Goal: Check status: Check status

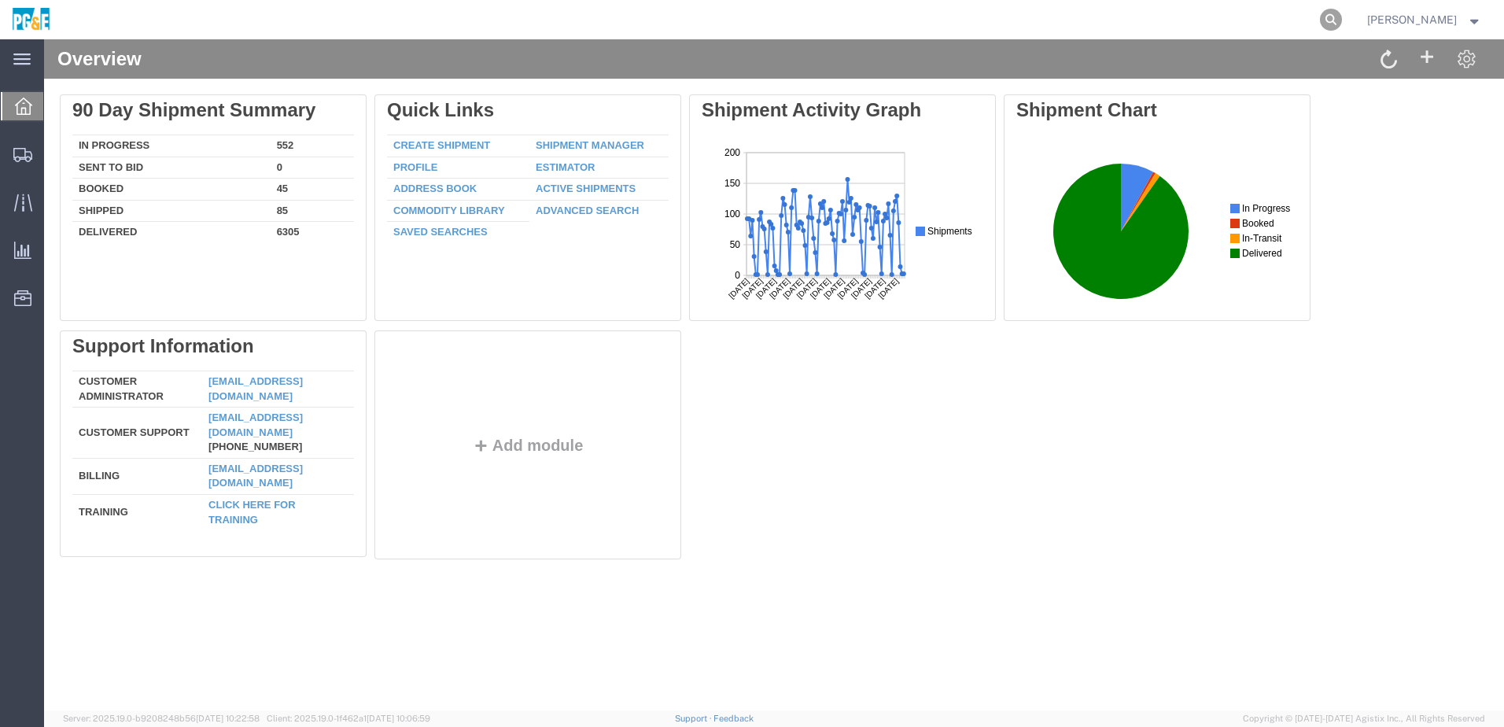
click at [1342, 22] on icon at bounding box center [1331, 20] width 22 height 22
click at [1172, 20] on input "search" at bounding box center [1081, 20] width 478 height 38
paste input "56293183"
type input "56293183"
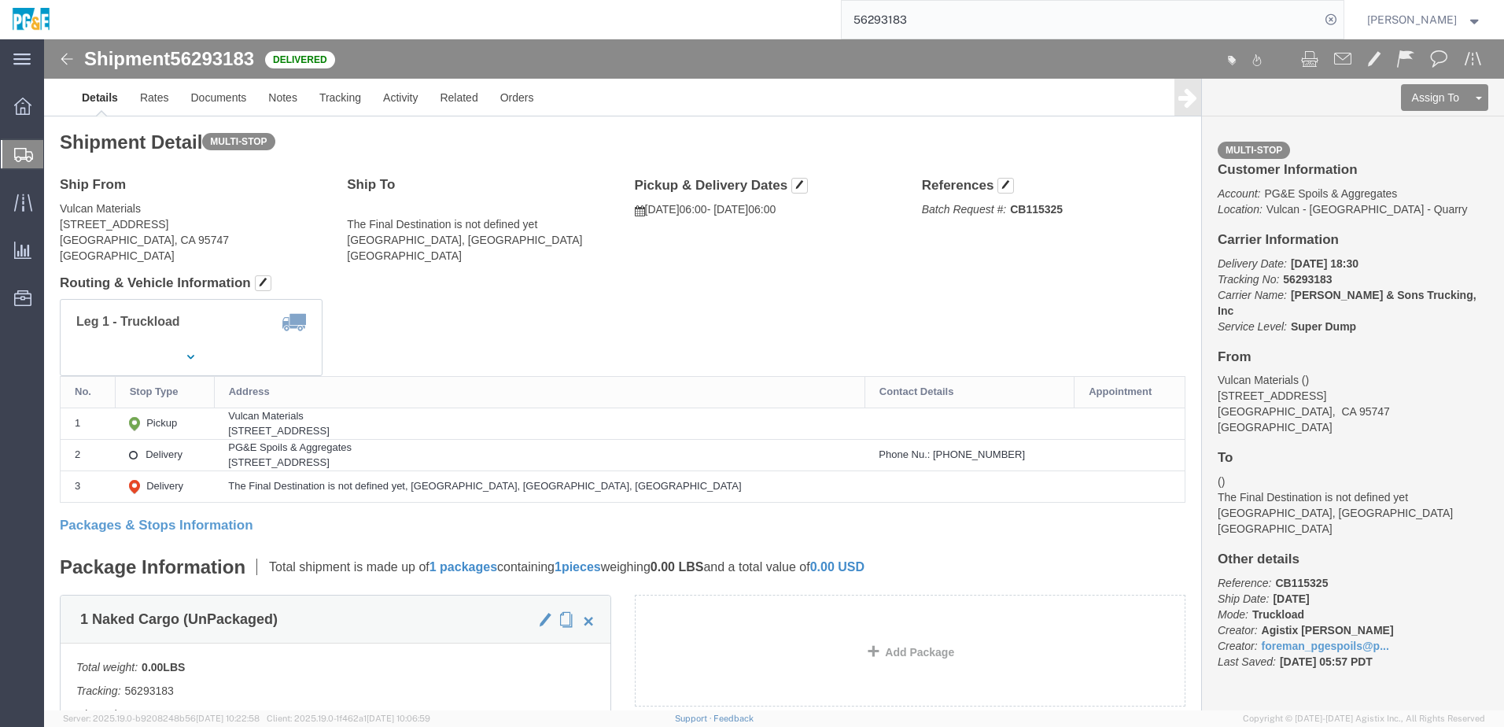
click div "Leg 1 - Truckload Vehicle 1: Super Dump Number of trucks: 1"
click link "Documents"
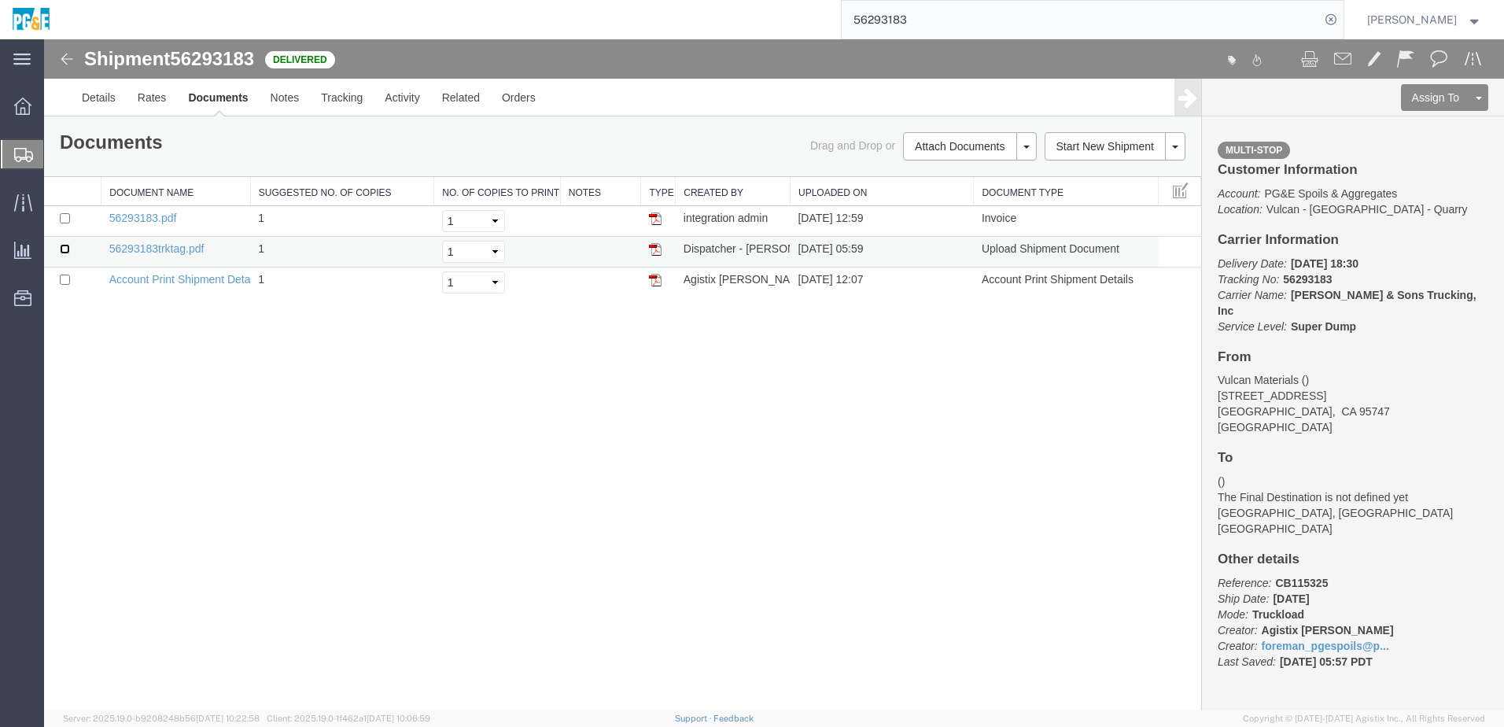
click at [66, 251] on input "checkbox" at bounding box center [65, 249] width 10 height 10
checkbox input "true"
click at [62, 219] on input "checkbox" at bounding box center [65, 218] width 10 height 10
checkbox input "true"
click at [969, 173] on link "Print Documents" at bounding box center [967, 173] width 137 height 24
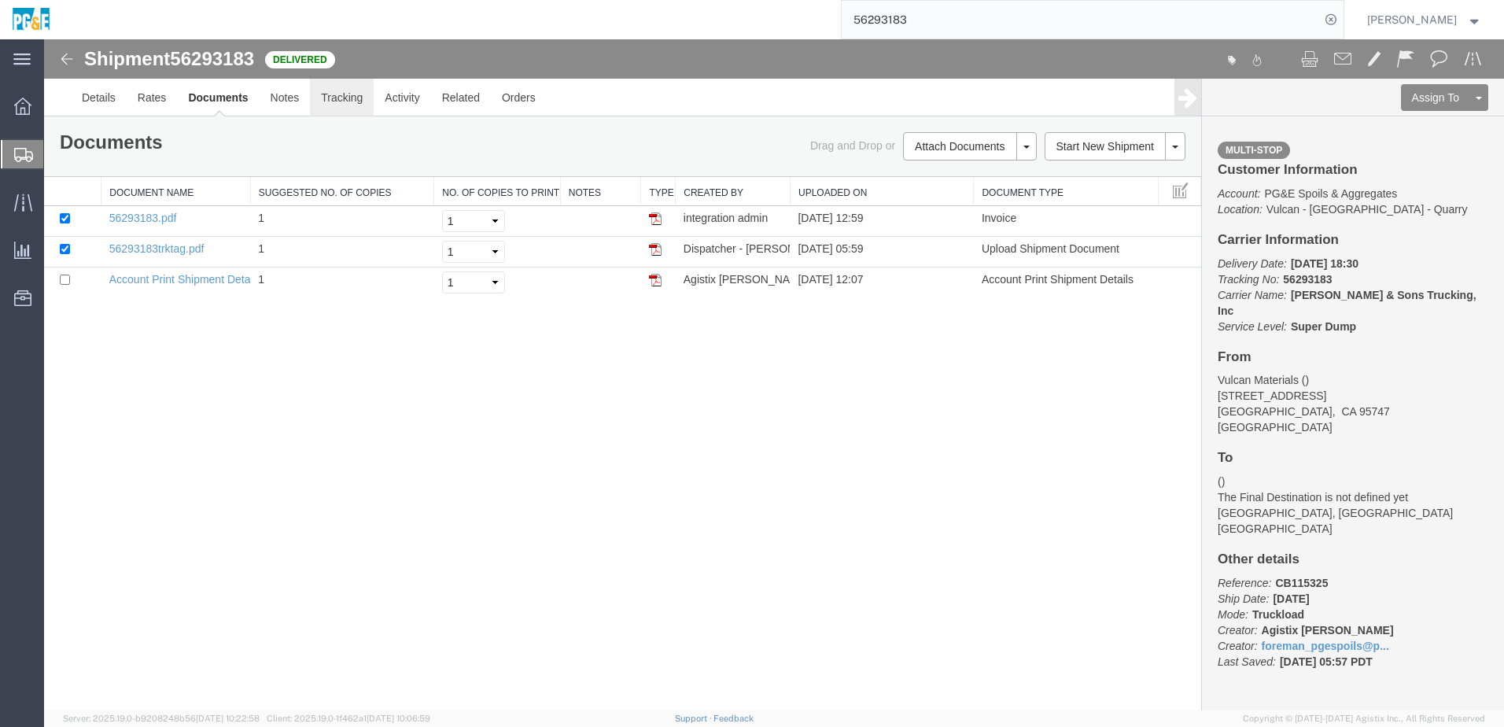
click at [337, 107] on link "Tracking" at bounding box center [342, 98] width 64 height 38
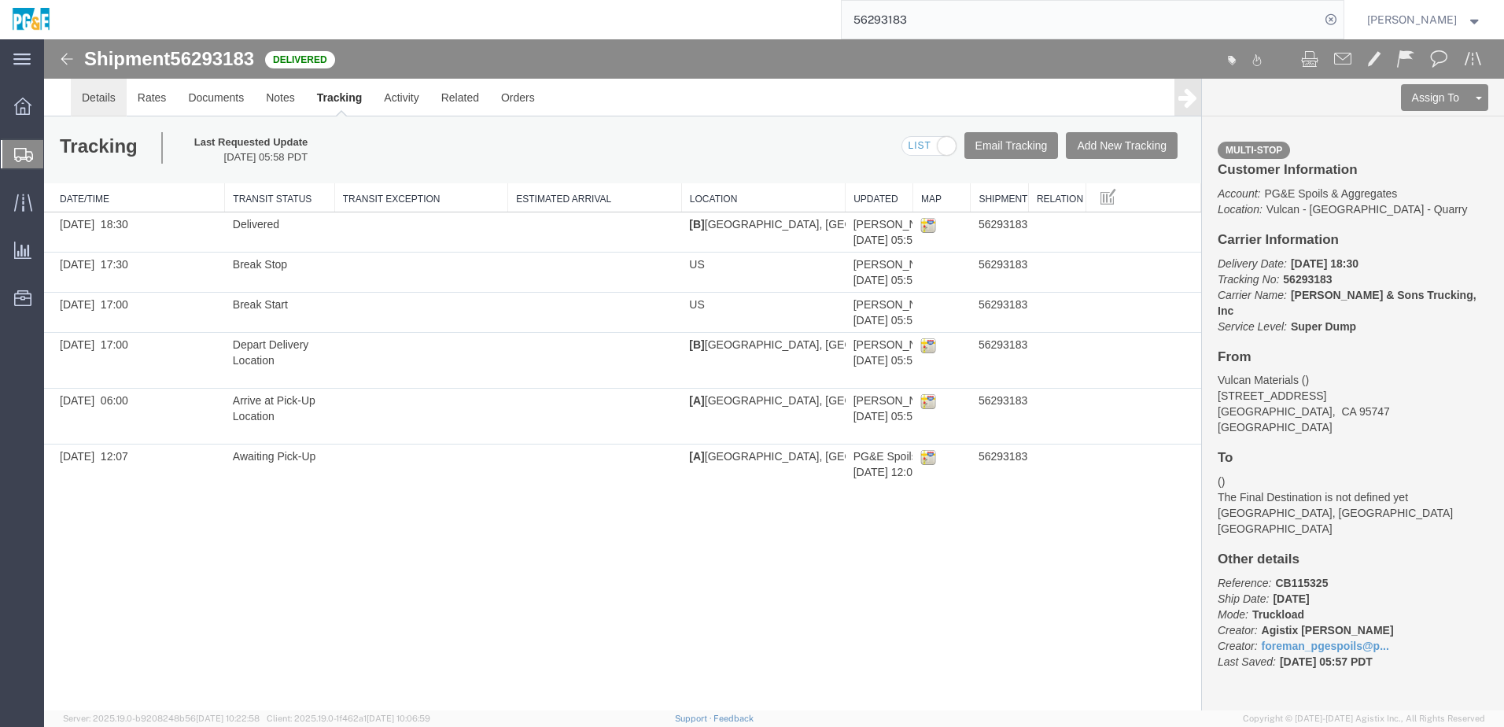
click at [84, 86] on link "Details" at bounding box center [99, 98] width 56 height 38
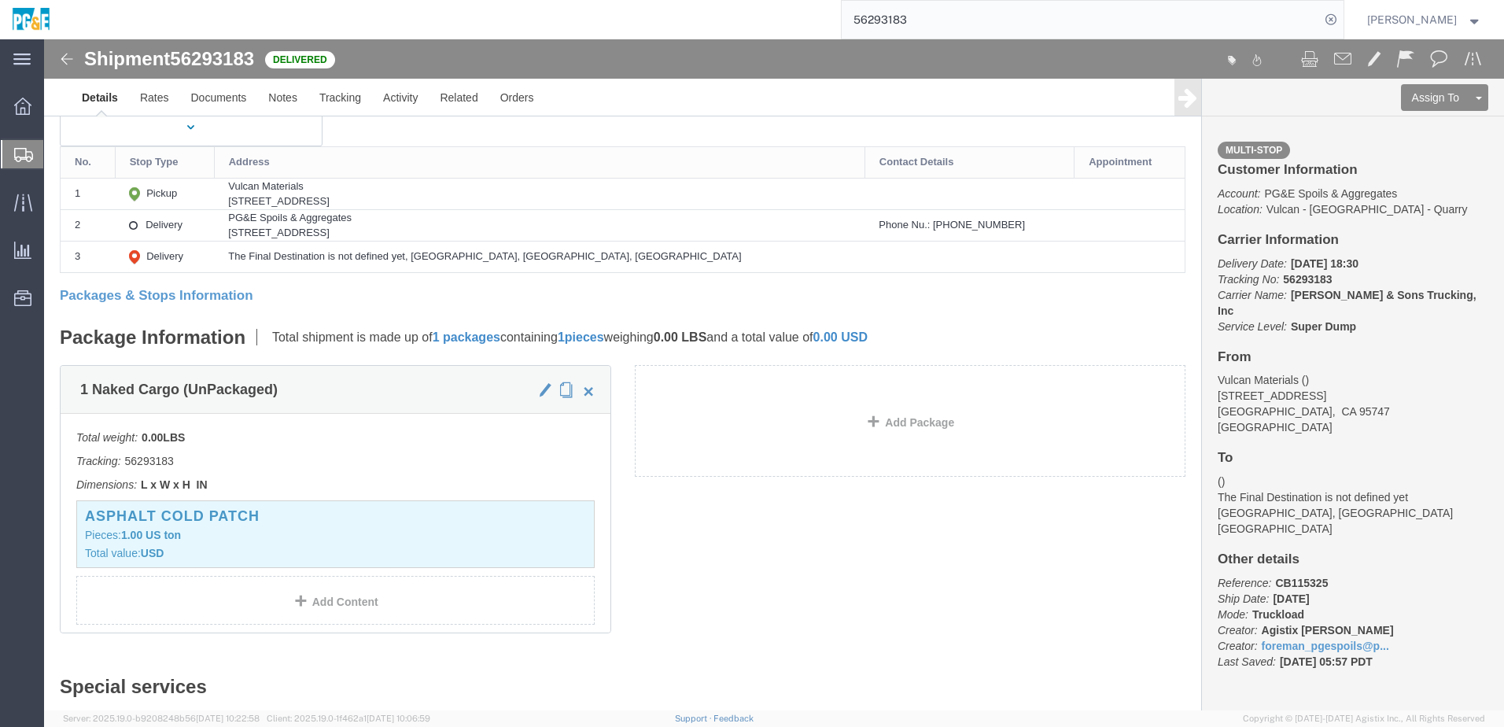
scroll to position [72, 0]
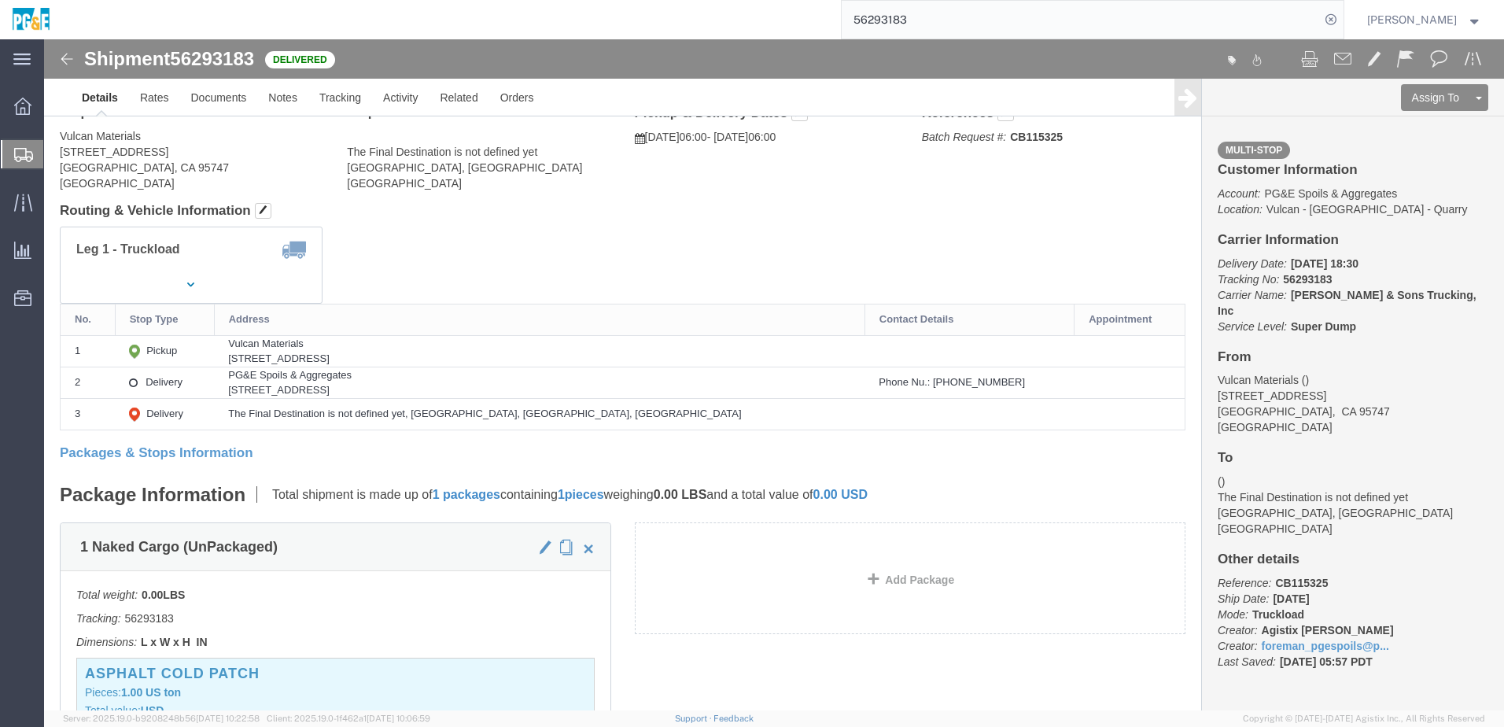
drag, startPoint x: 247, startPoint y: 322, endPoint x: 425, endPoint y: 319, distance: 177.8
click div "[STREET_ADDRESS]"
drag, startPoint x: 420, startPoint y: 319, endPoint x: 410, endPoint y: 321, distance: 10.3
copy div "[STREET_ADDRESS]"
drag, startPoint x: 248, startPoint y: 355, endPoint x: 477, endPoint y: 344, distance: 229.2
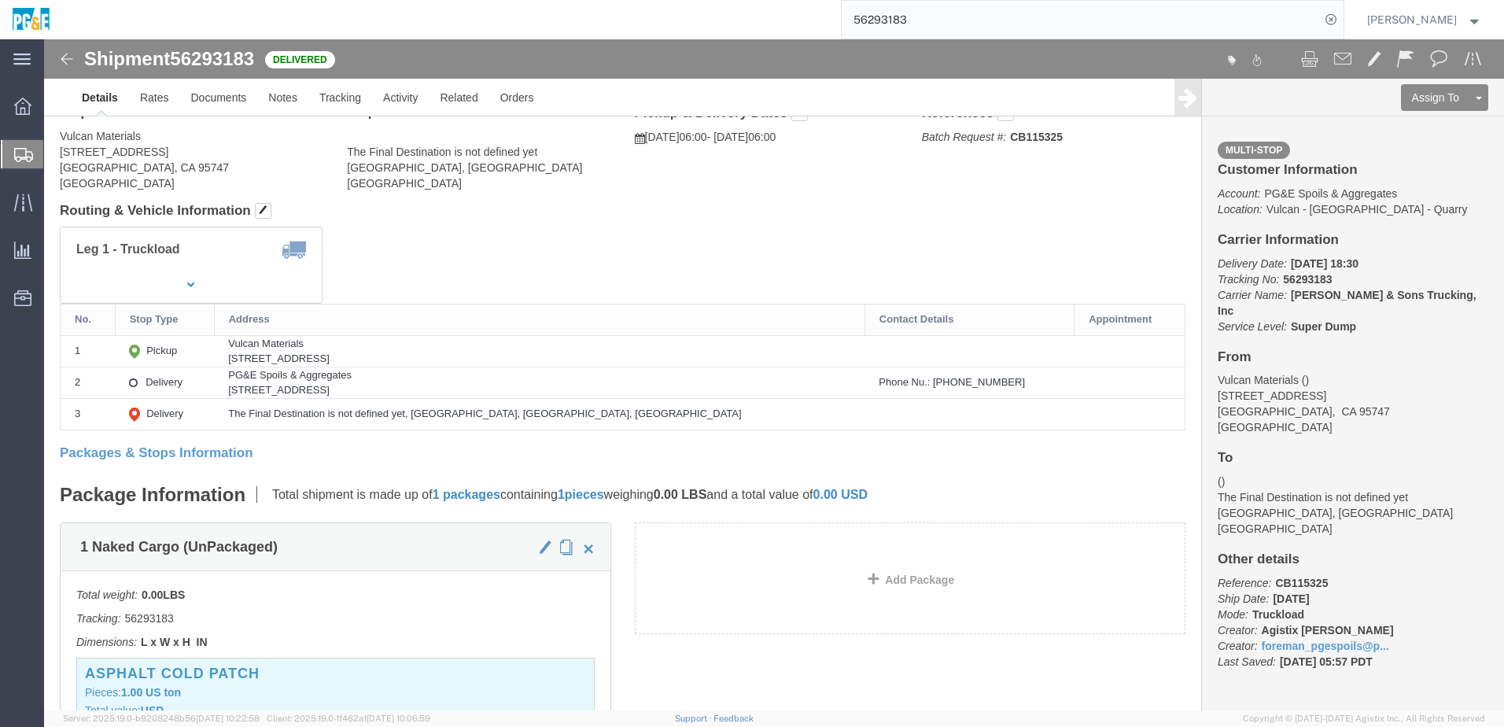
click div "[STREET_ADDRESS]"
copy div "[STREET_ADDRESS]"
click div "Leg 1 - Truckload Vehicle 1: Super Dump Number of trucks: 1"
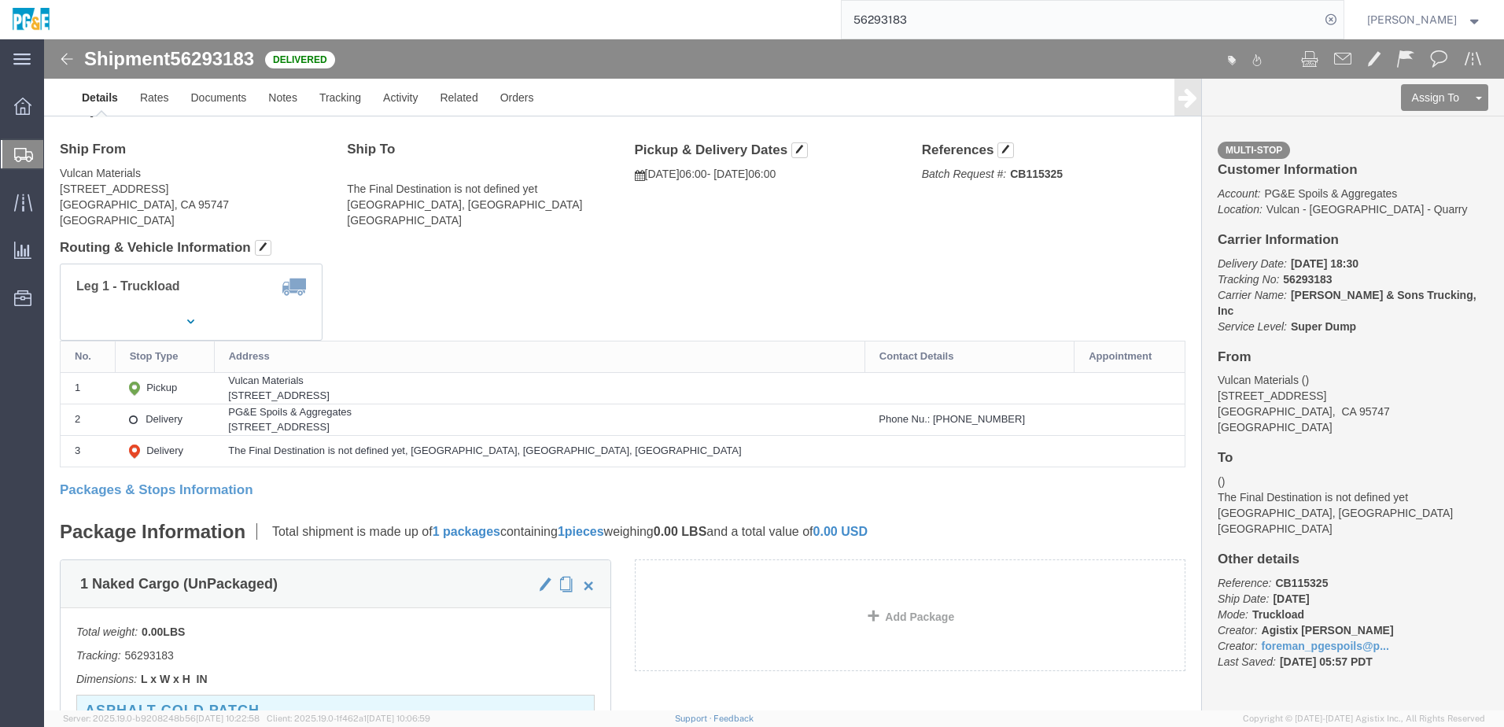
scroll to position [0, 0]
